Goal: Check status

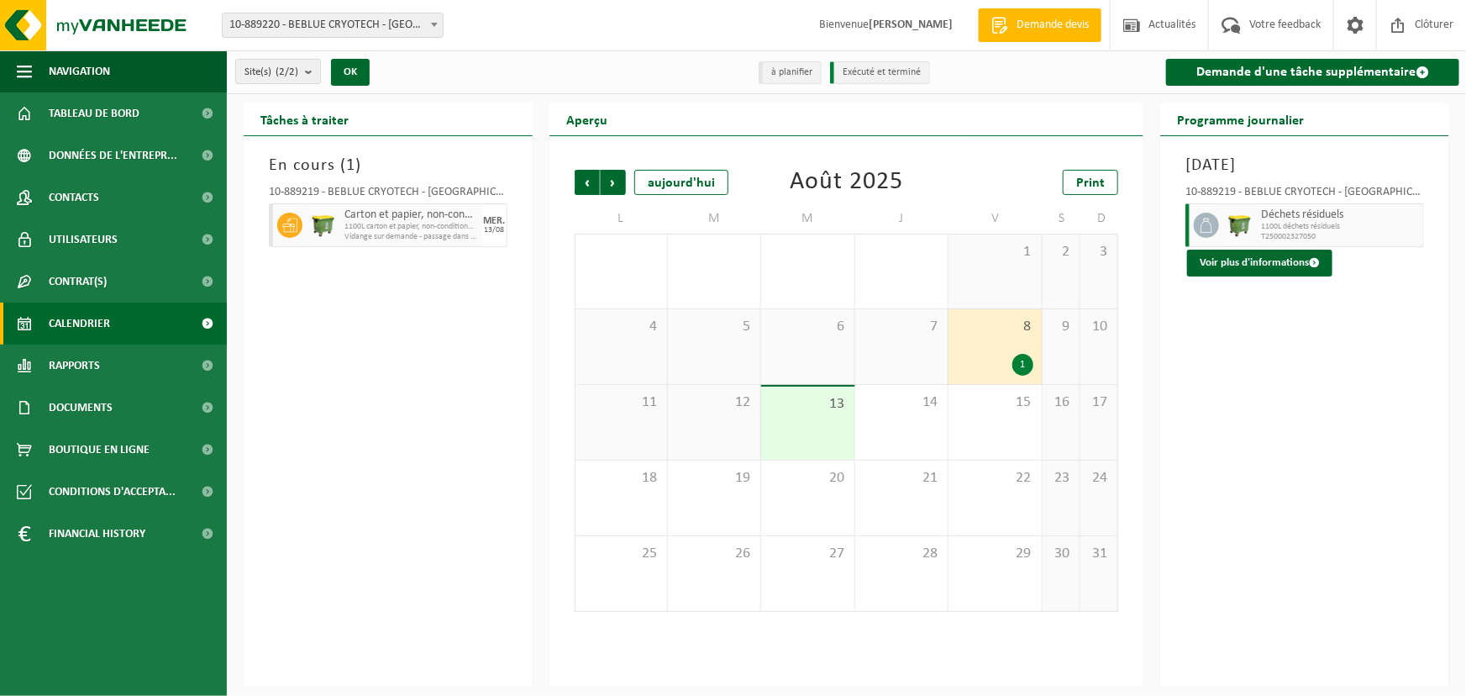
click at [431, 469] on div "En cours ( 1 ) 10-889219 - BEBLUE CRYOTECH - [GEOGRAPHIC_DATA] Carton et papier…" at bounding box center [388, 411] width 289 height 550
click at [490, 360] on div "En cours ( 1 ) 10-889219 - BEBLUE CRYOTECH - [GEOGRAPHIC_DATA] Carton et papier…" at bounding box center [388, 411] width 289 height 550
click at [741, 415] on div "12" at bounding box center [714, 422] width 92 height 75
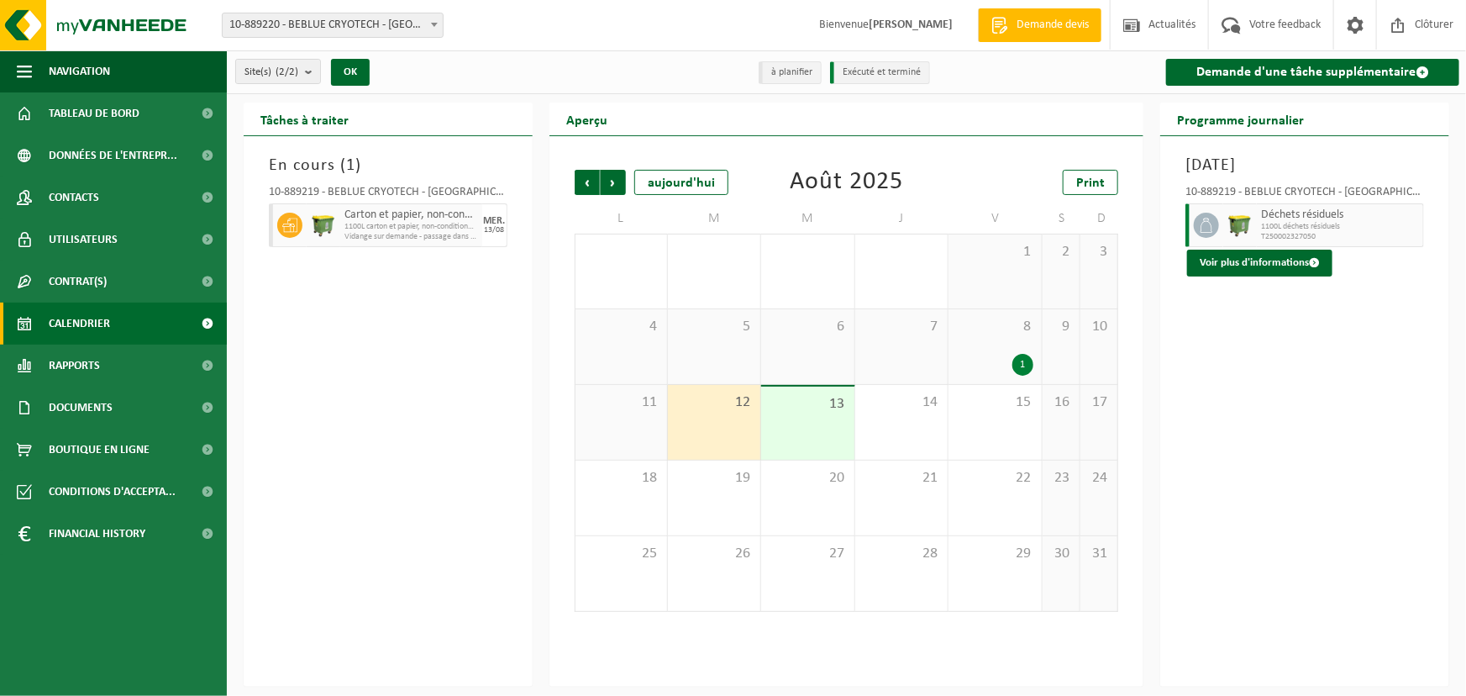
click at [814, 423] on div "13" at bounding box center [807, 422] width 92 height 73
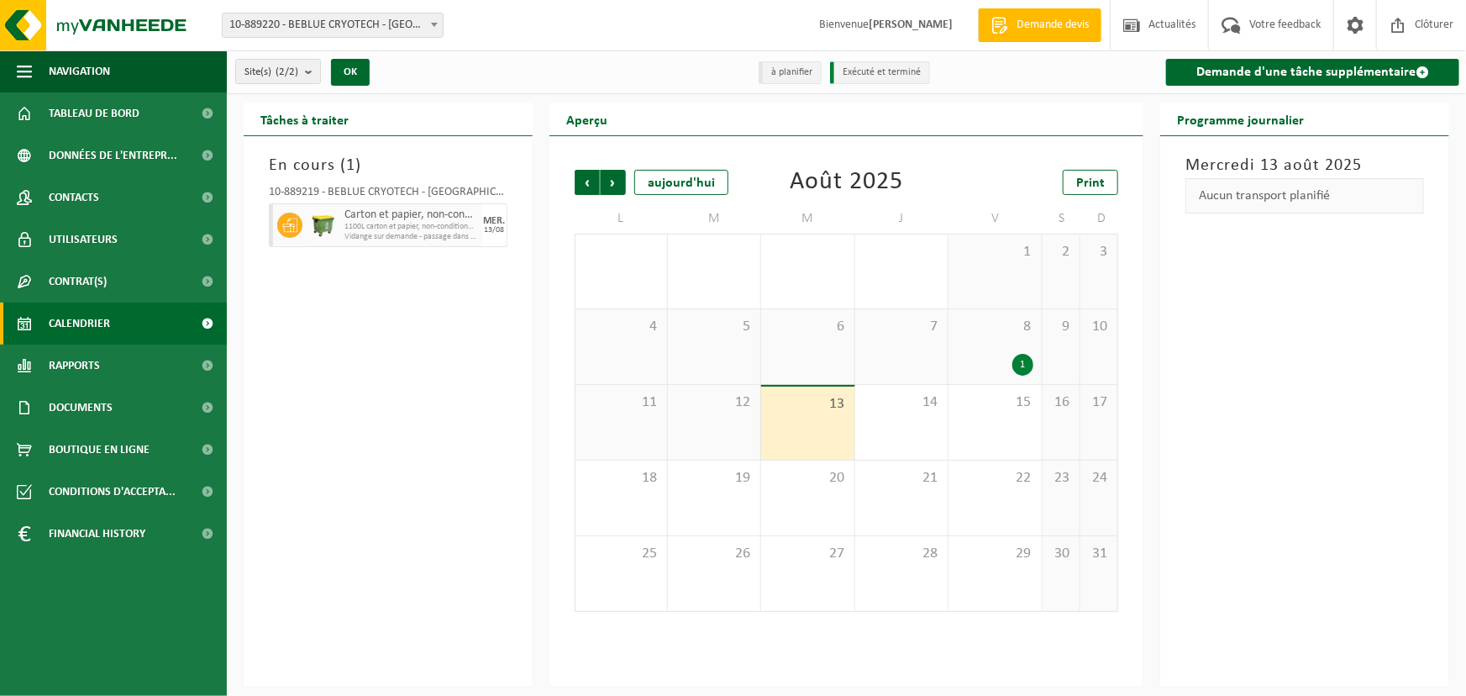
click at [714, 433] on div "12" at bounding box center [714, 422] width 92 height 75
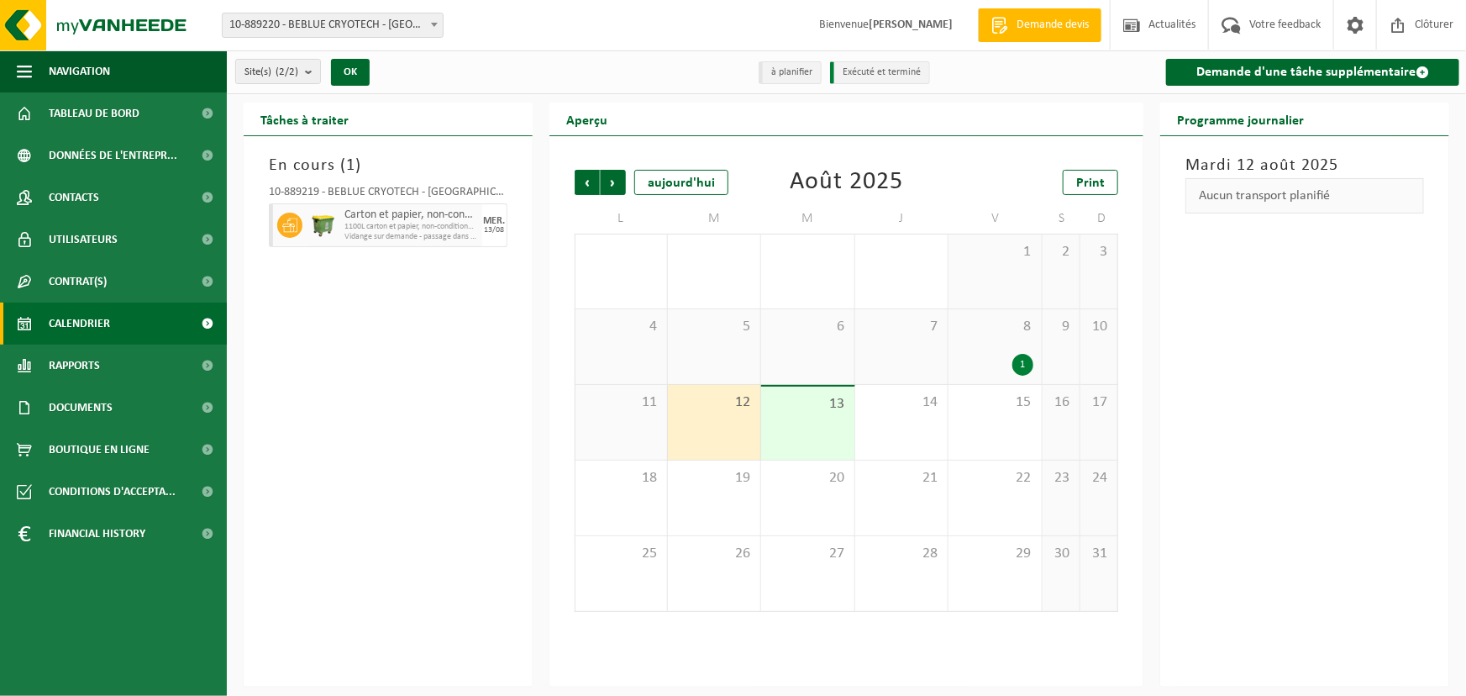
click at [835, 437] on div "13" at bounding box center [807, 422] width 92 height 73
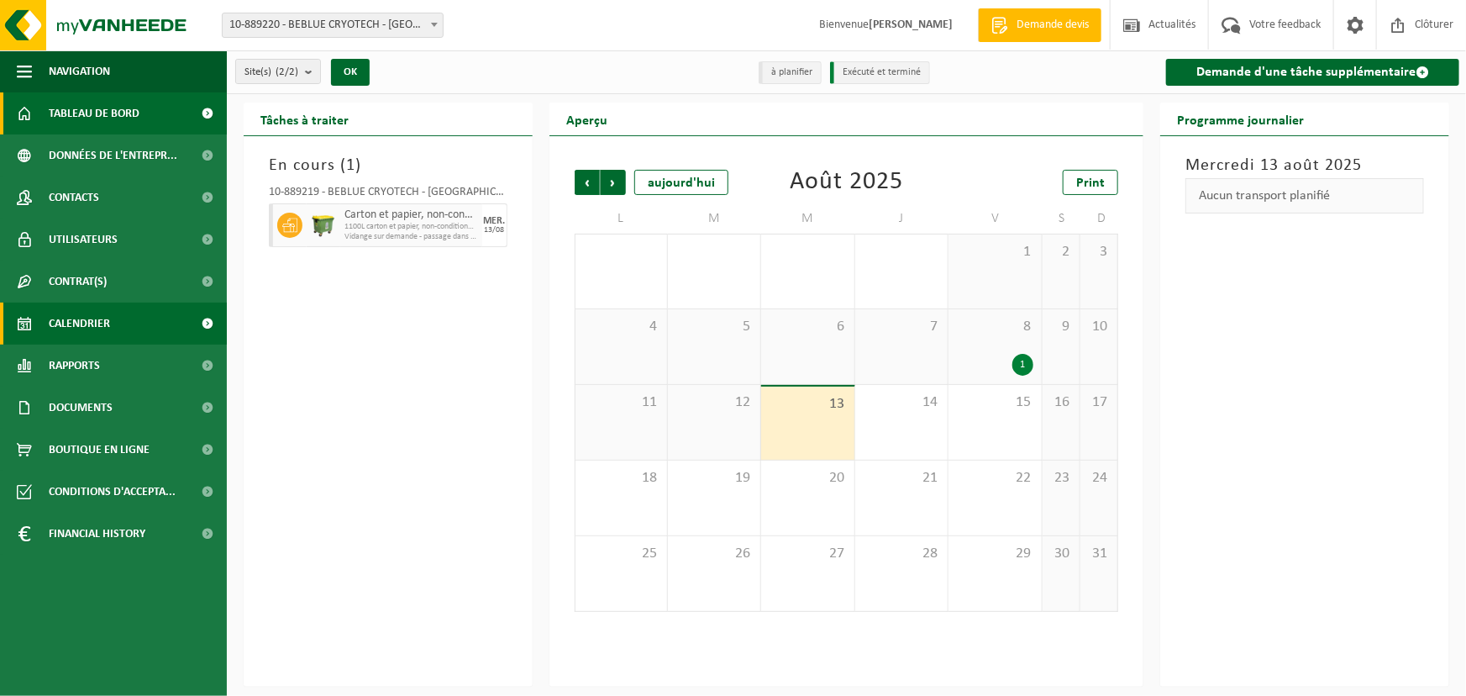
click at [99, 112] on span "Tableau de bord" at bounding box center [94, 113] width 91 height 42
